Goal: Check status: Check status

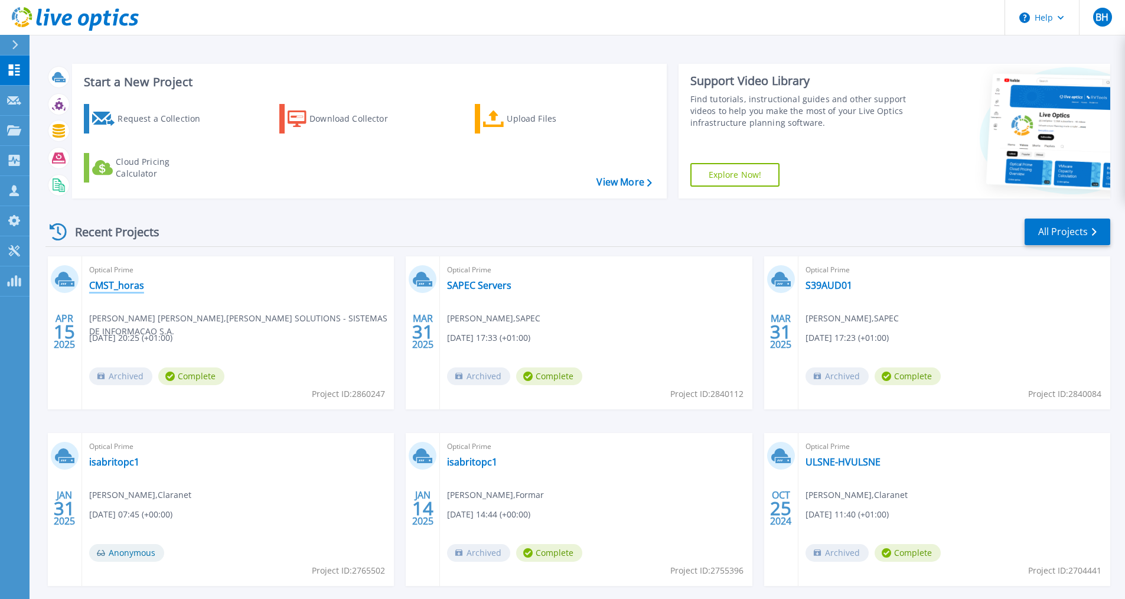
click at [127, 285] on link "CMST_horas" at bounding box center [116, 285] width 55 height 12
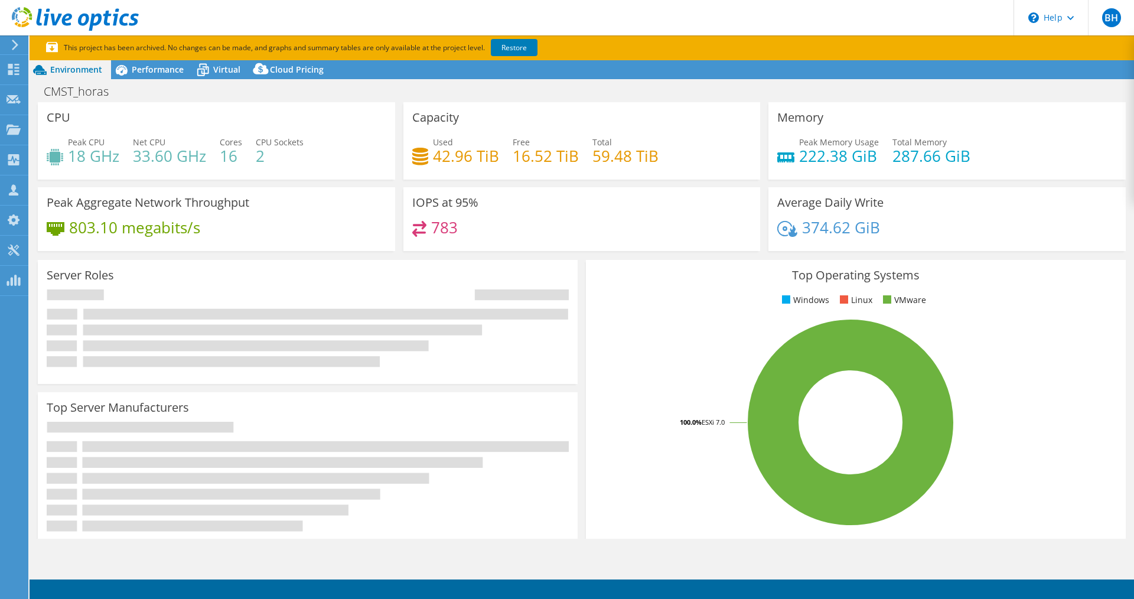
select select "USD"
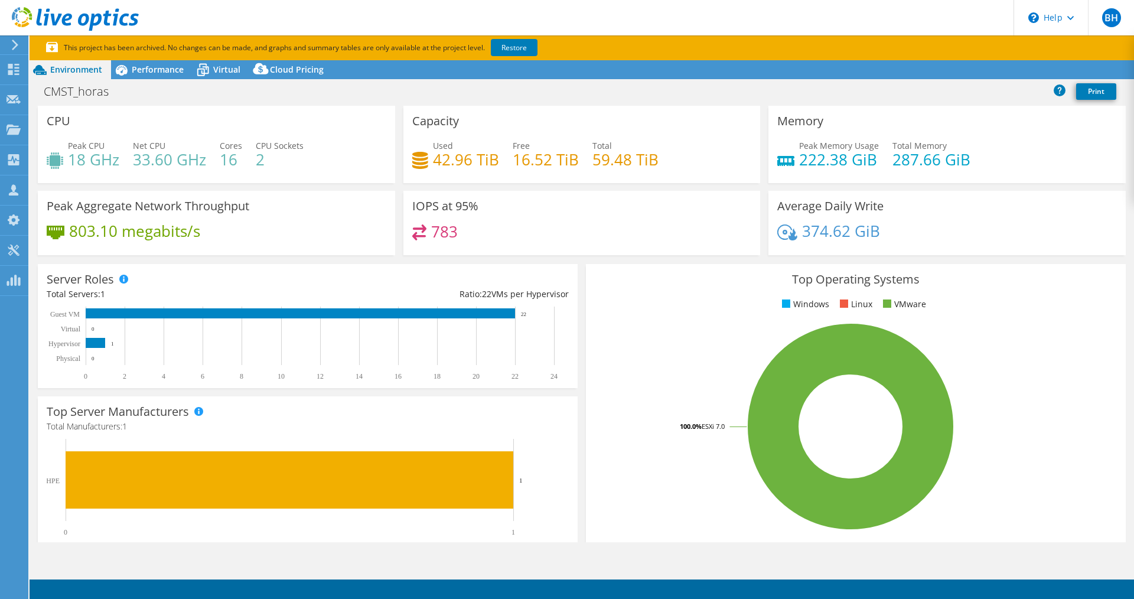
select select "EULondon"
click at [170, 69] on span "Performance" at bounding box center [158, 69] width 52 height 11
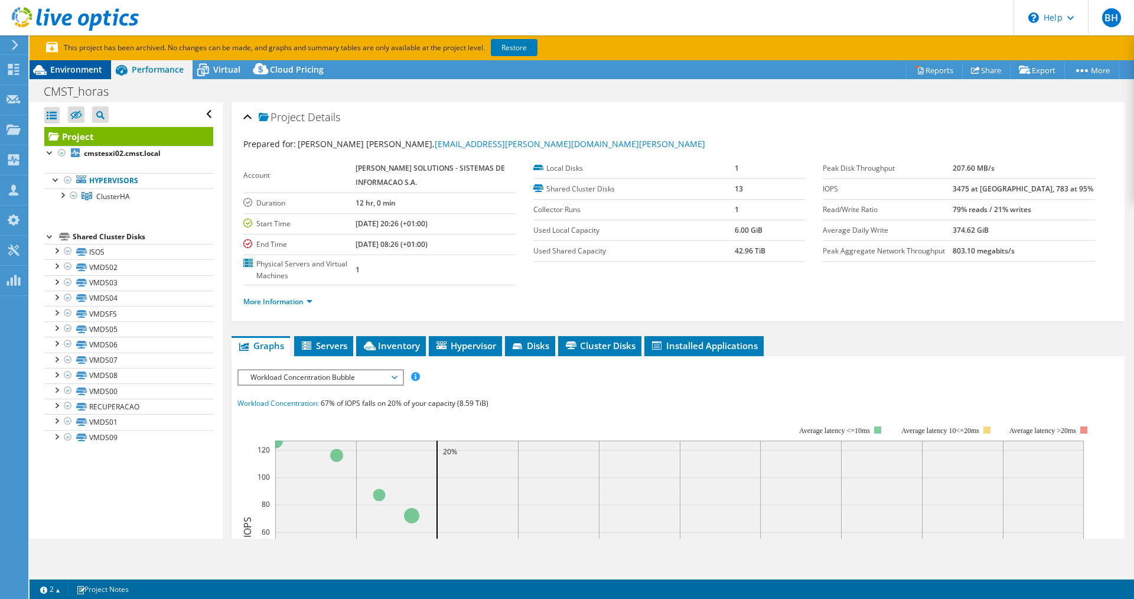
click at [86, 68] on span "Environment" at bounding box center [76, 69] width 52 height 11
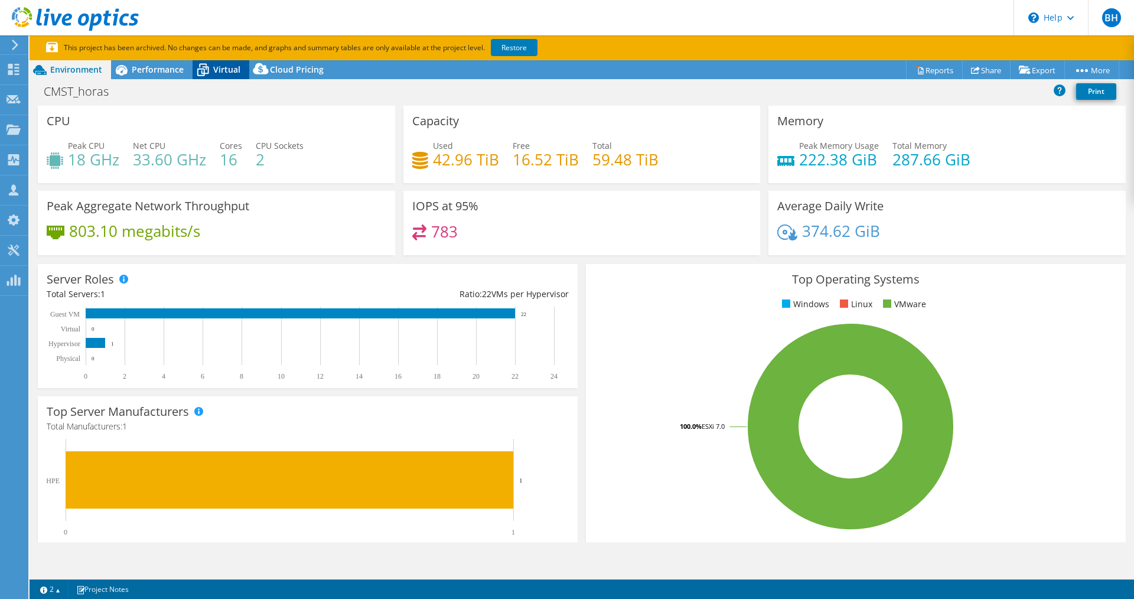
click at [222, 76] on div "Virtual" at bounding box center [221, 69] width 57 height 19
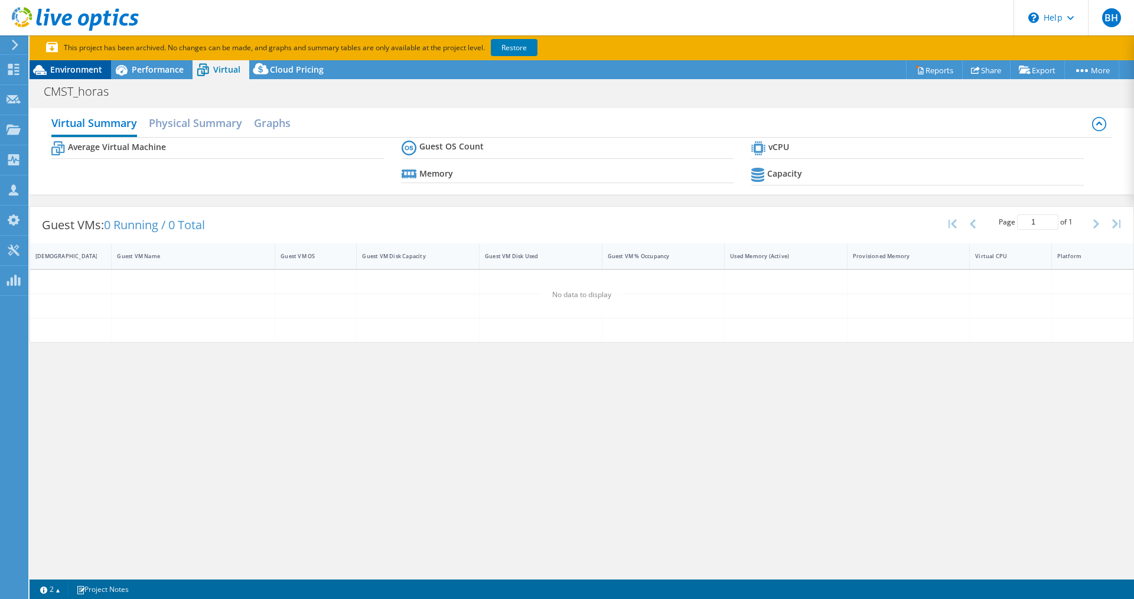
click at [77, 72] on span "Environment" at bounding box center [76, 69] width 52 height 11
